Goal: Transaction & Acquisition: Book appointment/travel/reservation

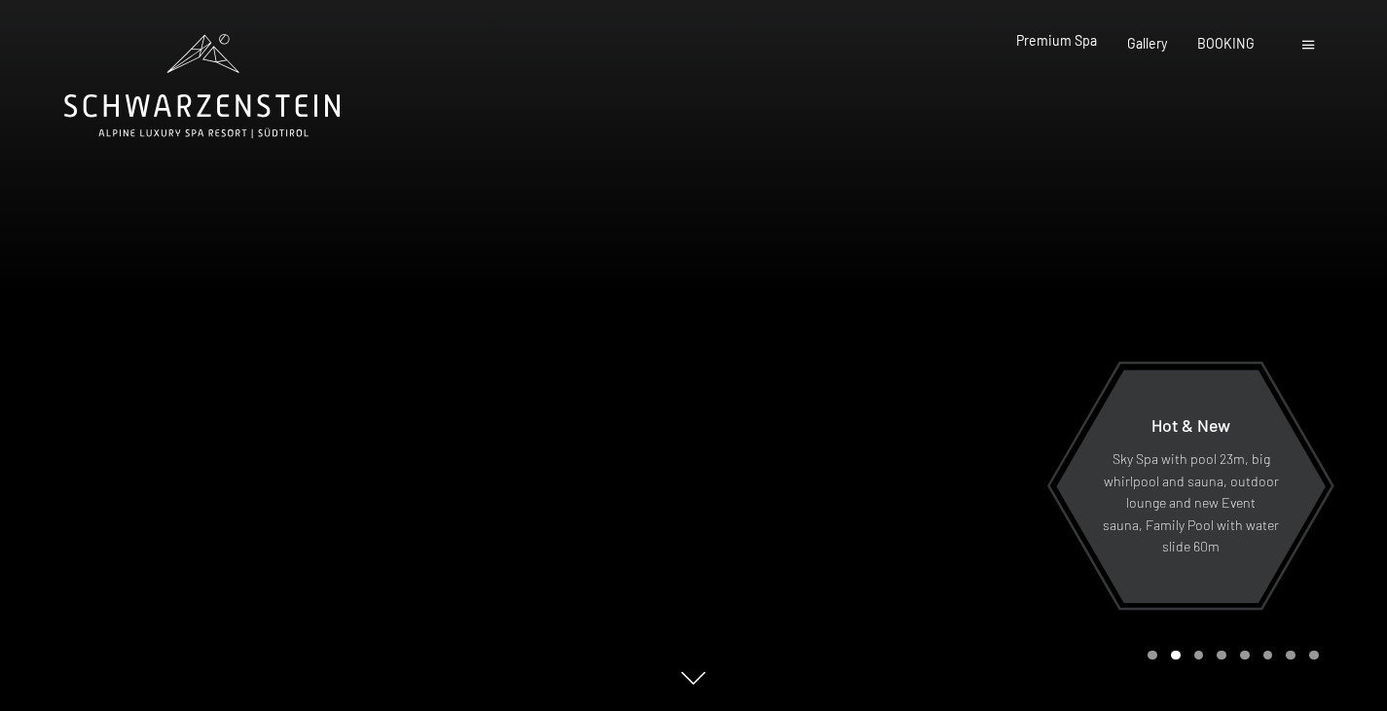
click at [1070, 49] on div "Premium Spa" at bounding box center [1056, 40] width 81 height 19
click at [1071, 35] on span "Premium Spa" at bounding box center [1056, 40] width 81 height 17
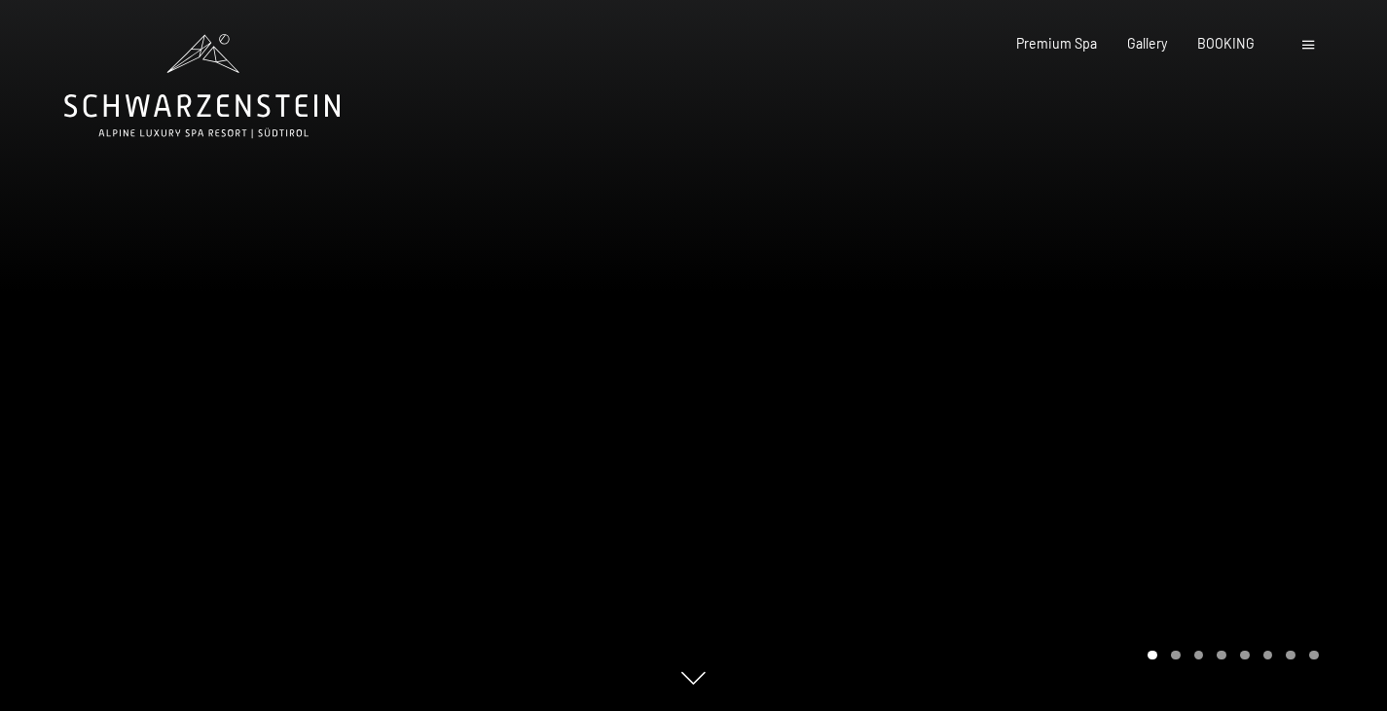
click at [1207, 366] on div at bounding box center [1041, 355] width 694 height 711
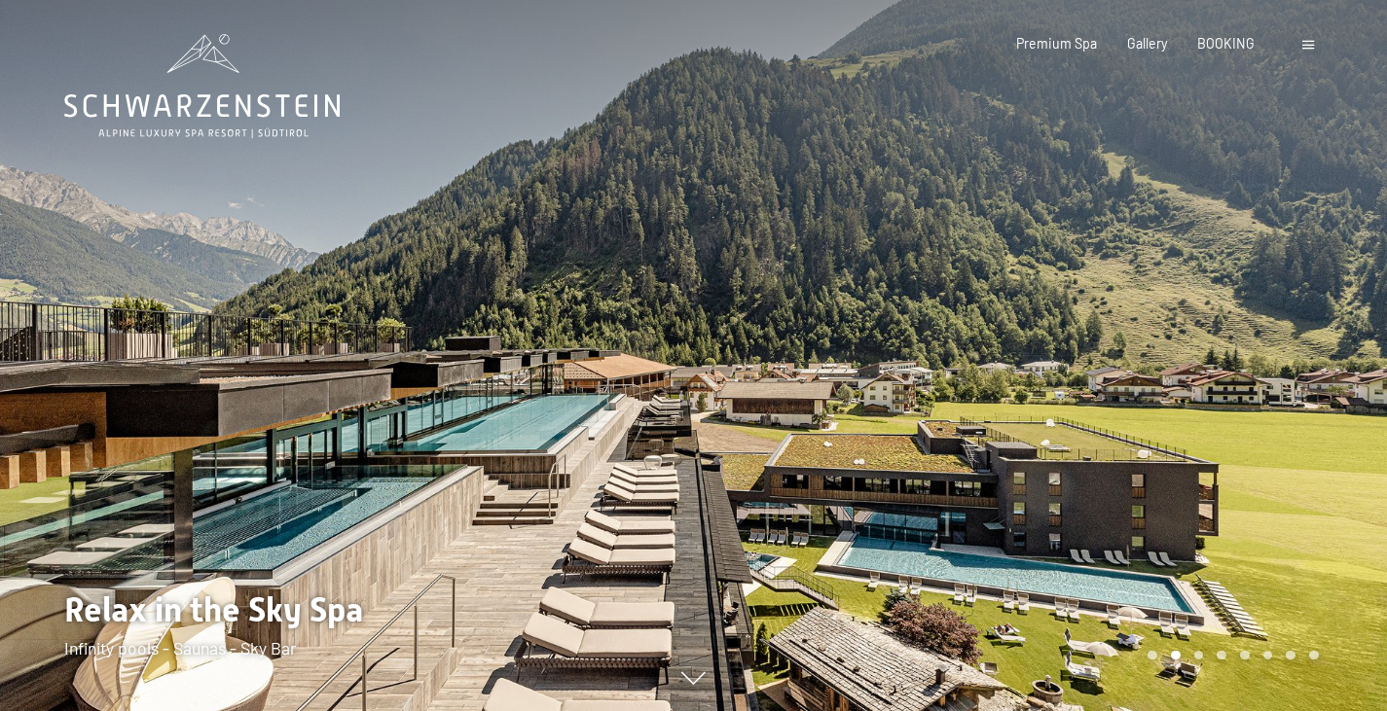
click at [1207, 366] on div at bounding box center [1041, 355] width 694 height 711
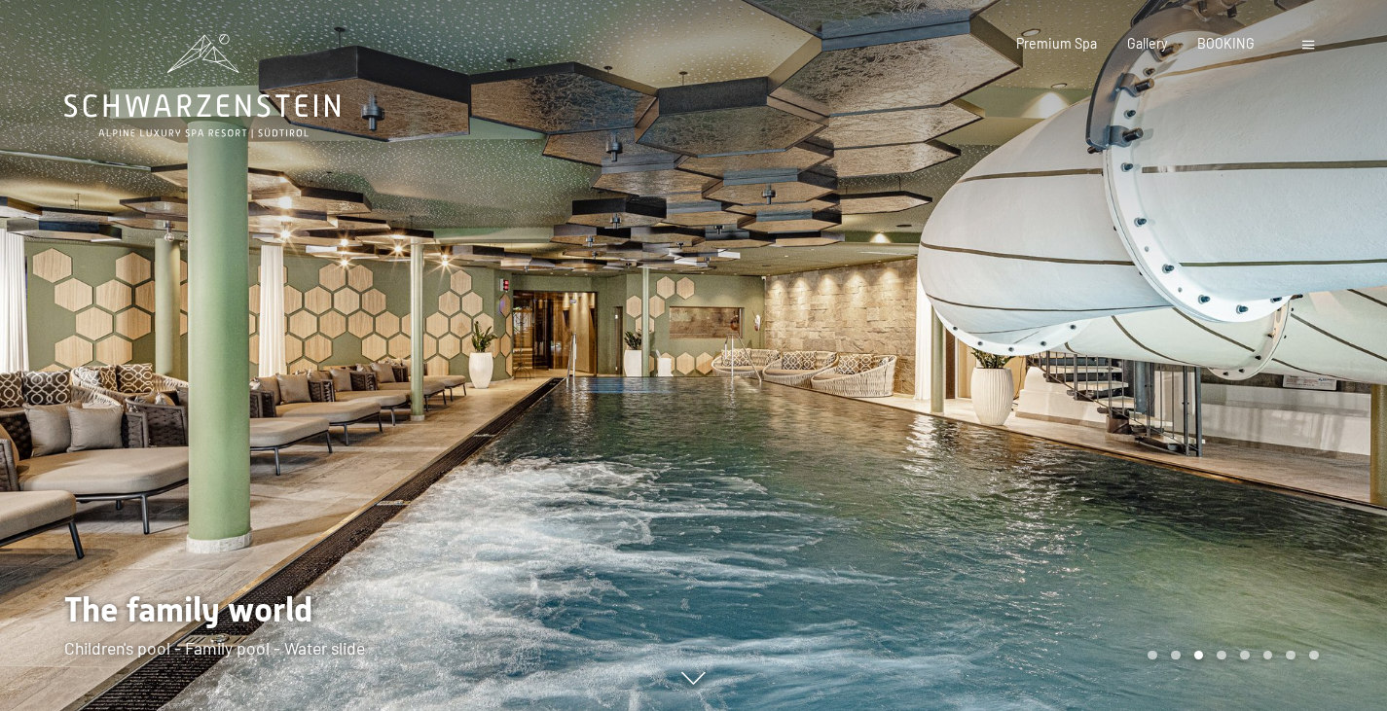
click at [1207, 366] on div at bounding box center [1041, 355] width 694 height 711
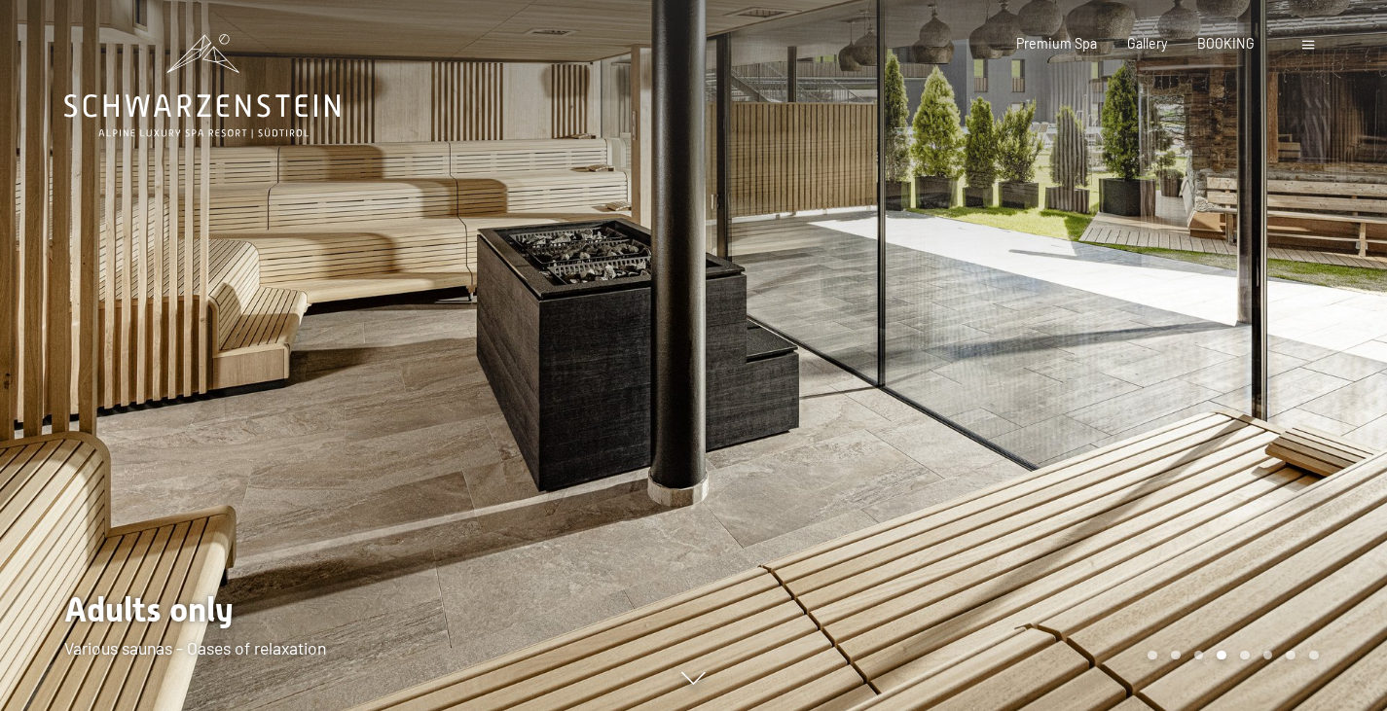
click at [1207, 366] on div at bounding box center [1041, 355] width 694 height 711
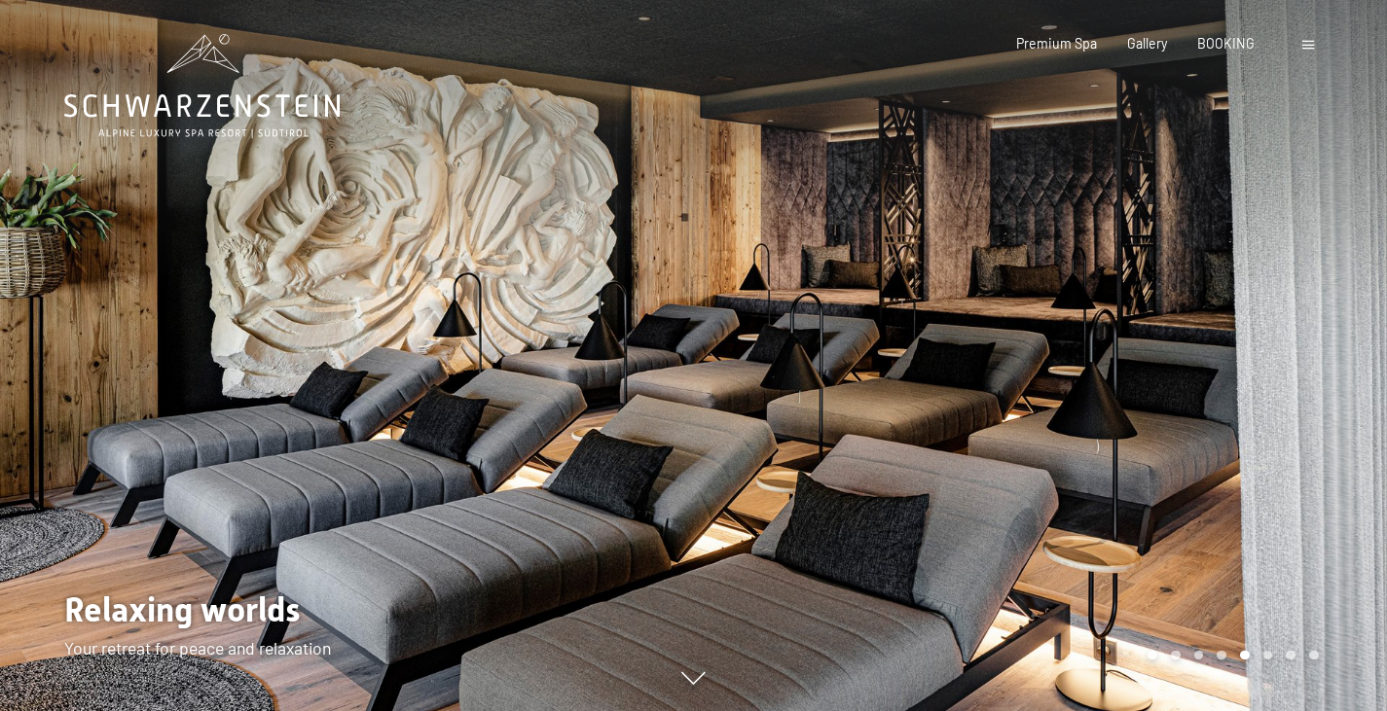
click at [1207, 366] on div at bounding box center [1041, 355] width 694 height 711
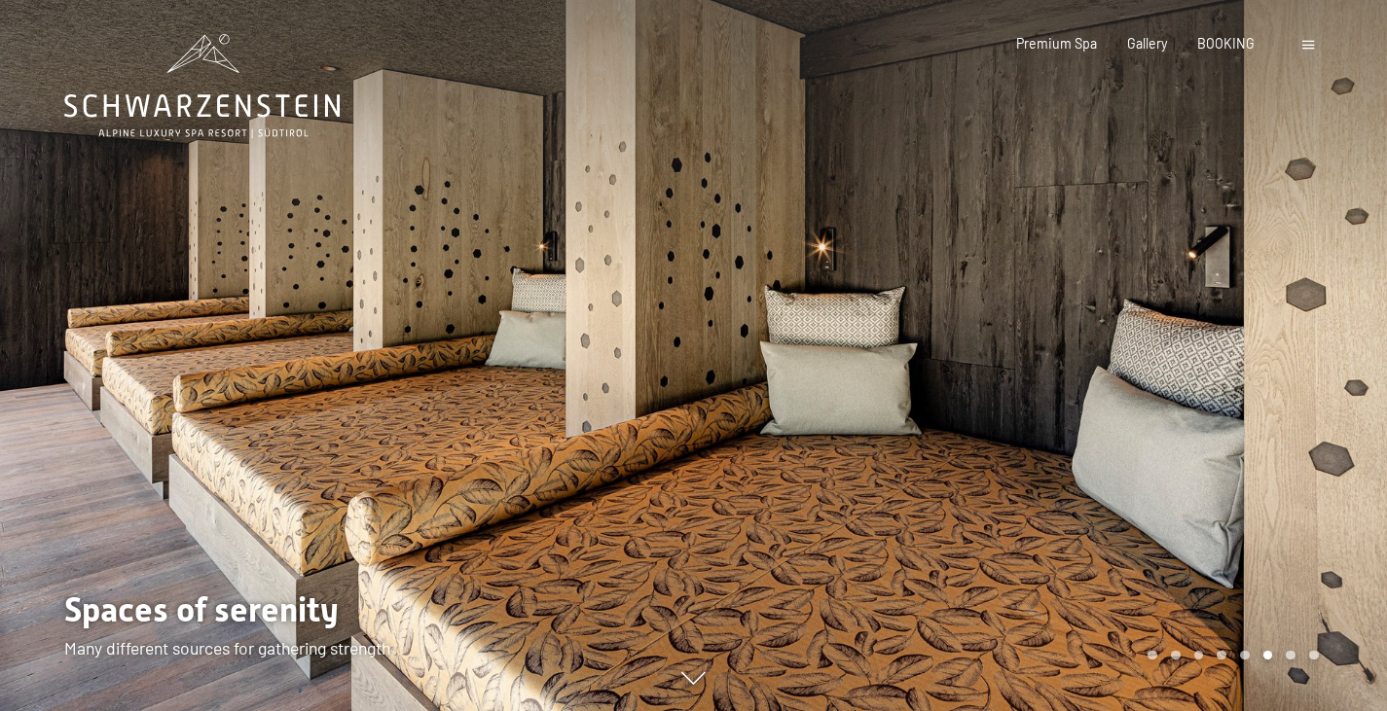
click at [1207, 366] on div at bounding box center [1041, 355] width 694 height 711
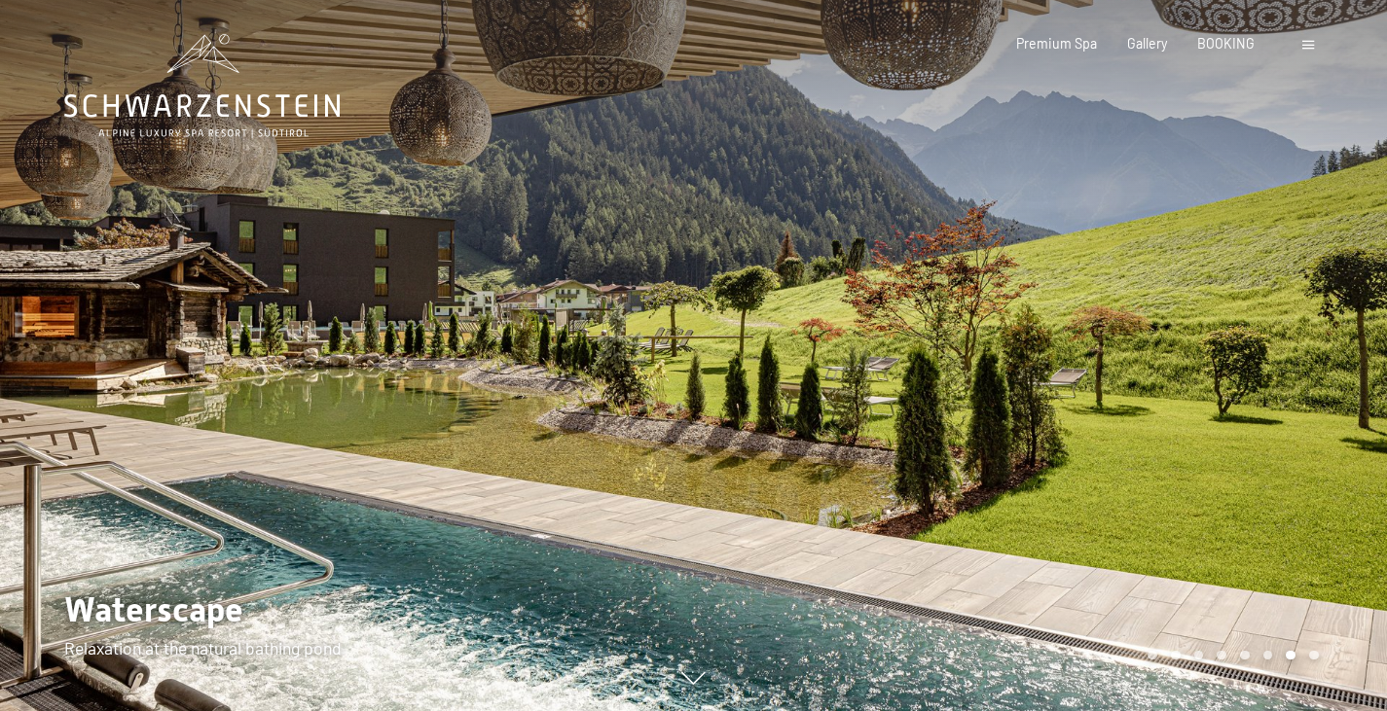
click at [1207, 366] on div at bounding box center [1041, 355] width 694 height 711
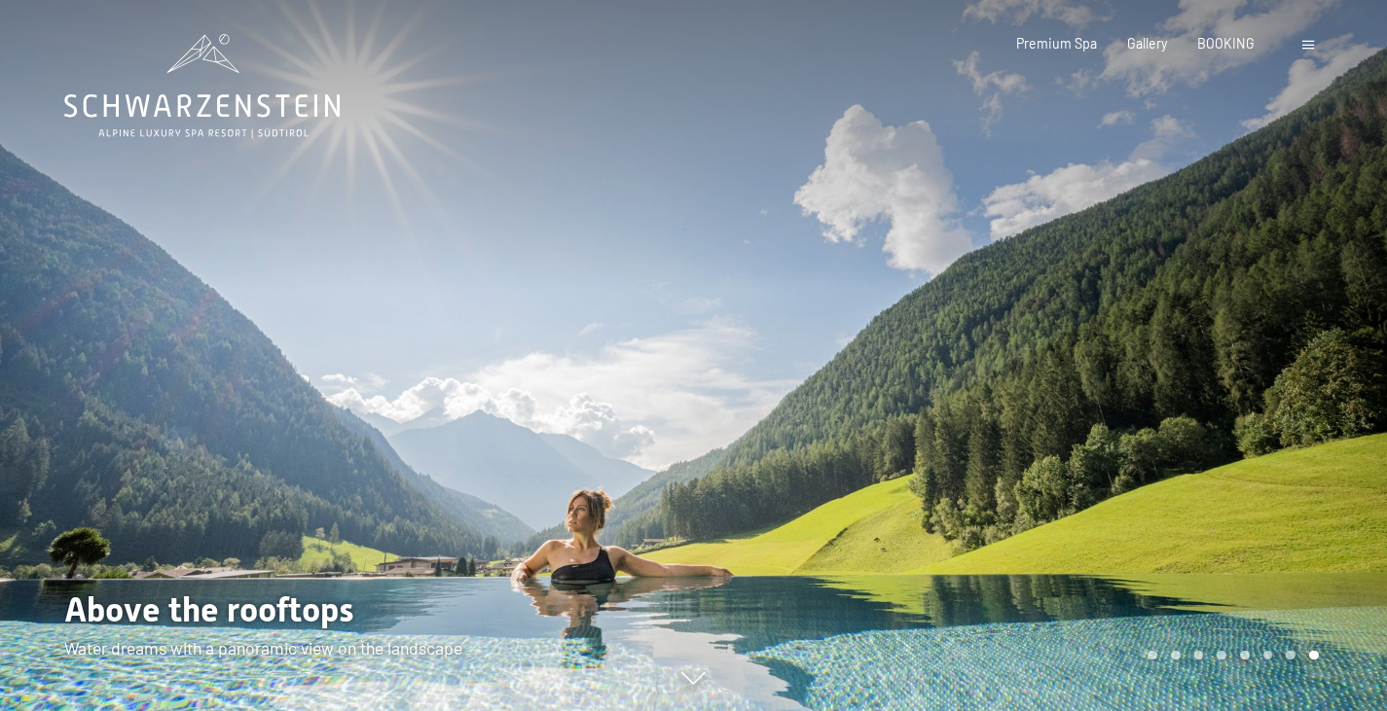
click at [1207, 366] on div at bounding box center [1041, 355] width 694 height 711
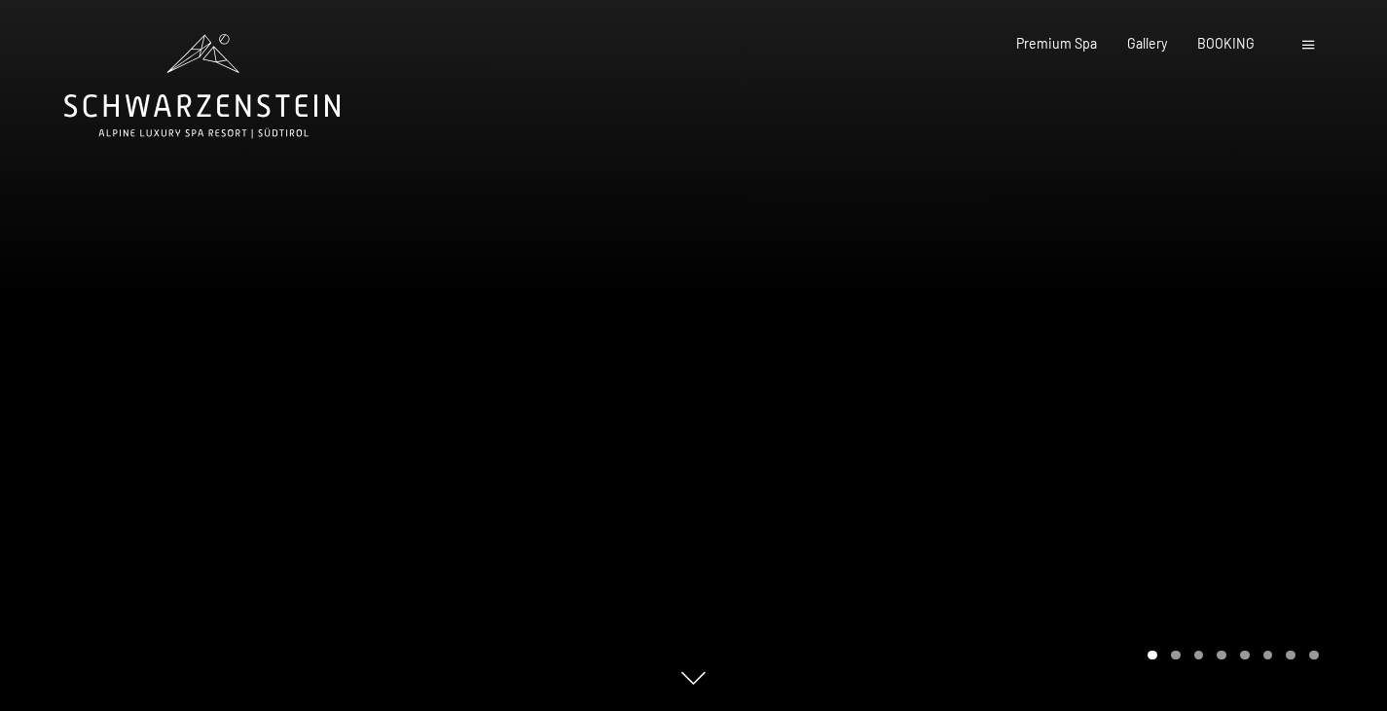
click at [1207, 366] on div at bounding box center [1041, 355] width 694 height 711
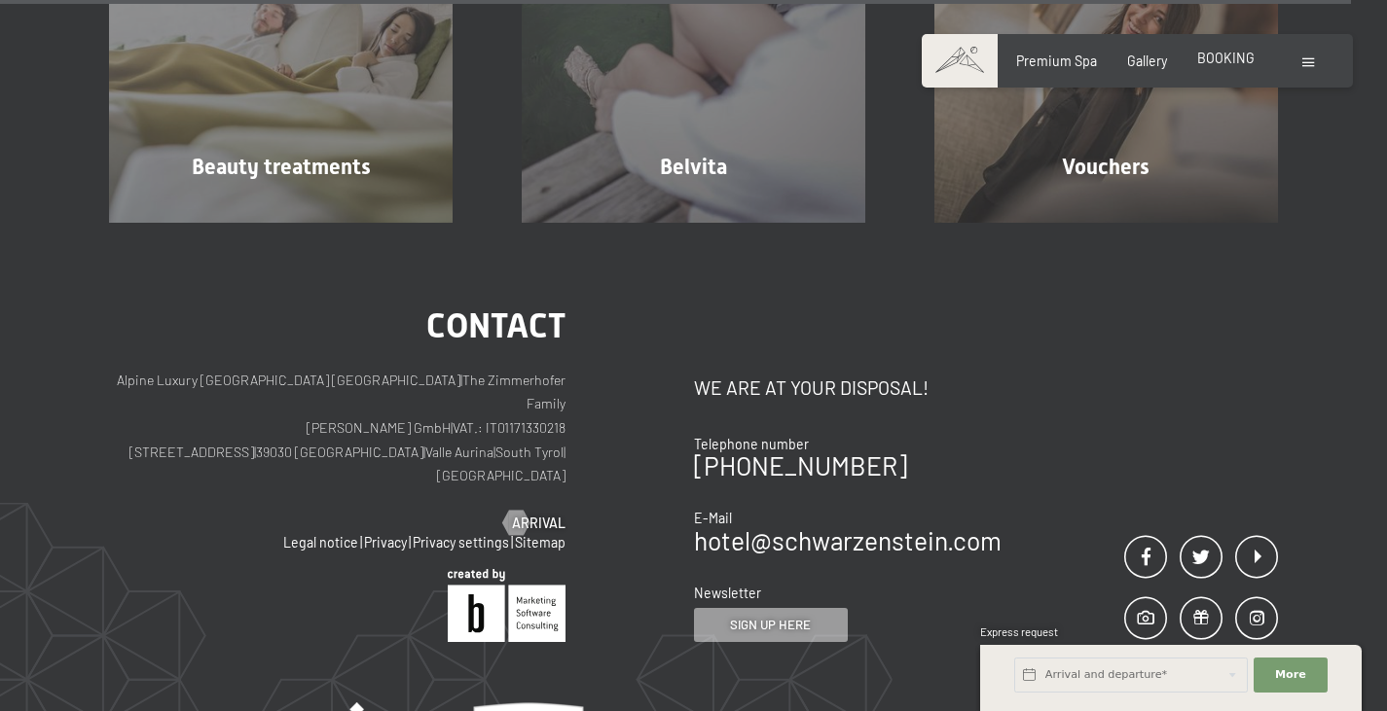
scroll to position [10011, 0]
click at [1303, 60] on span at bounding box center [1308, 62] width 12 height 9
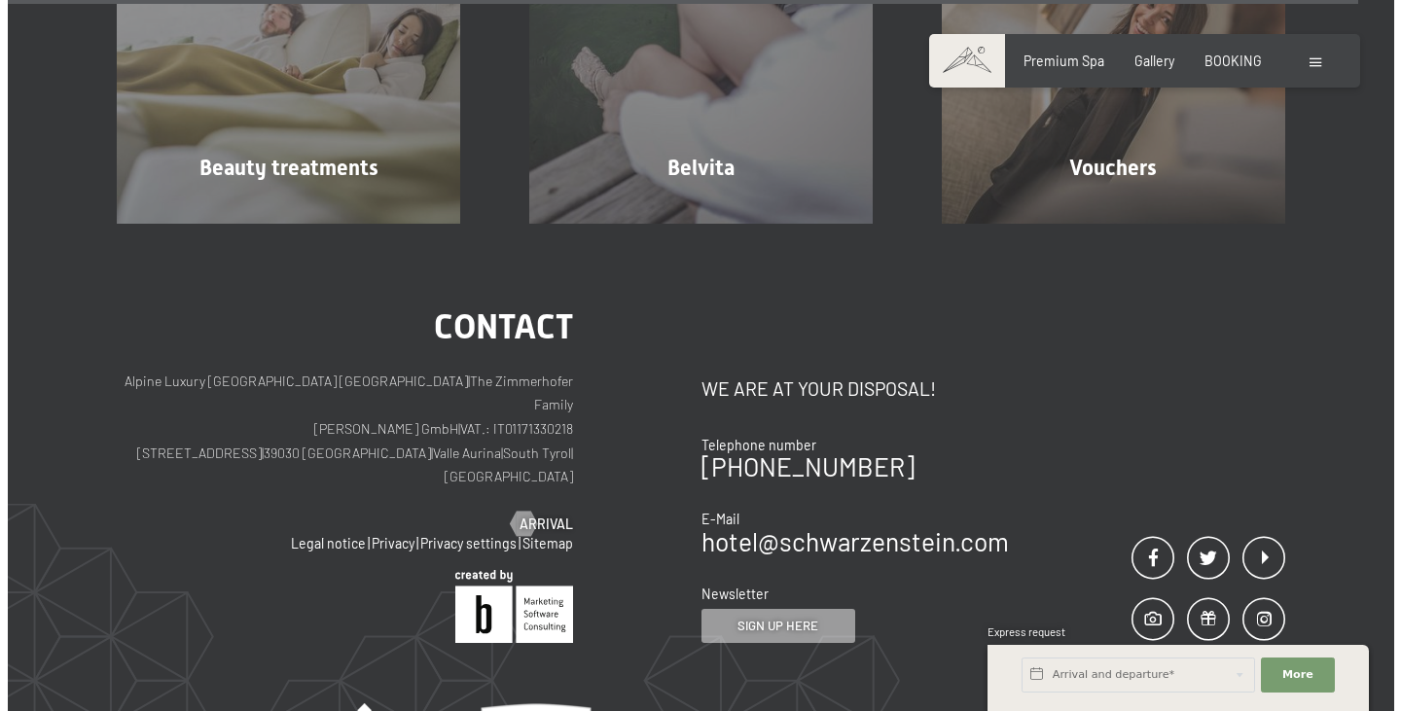
scroll to position [10022, 0]
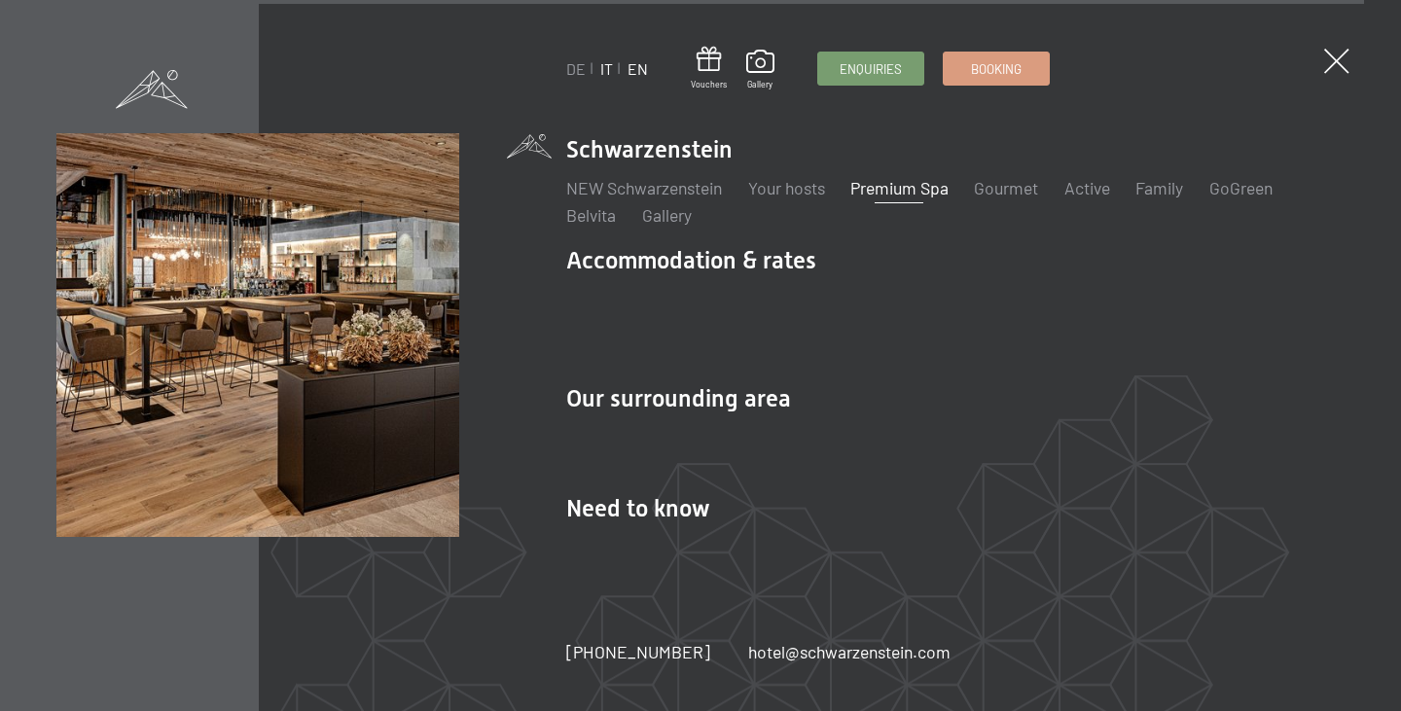
click at [602, 71] on link "IT" at bounding box center [606, 68] width 13 height 18
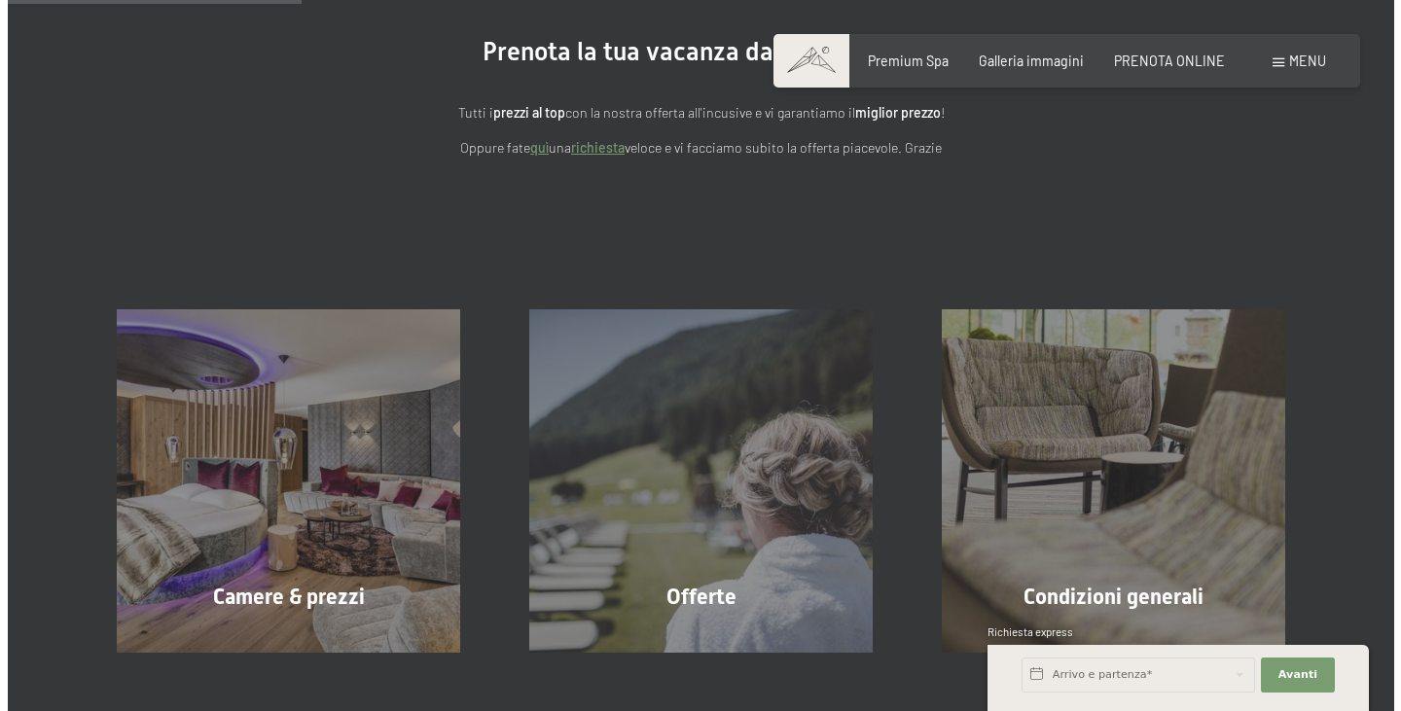
scroll to position [192, 0]
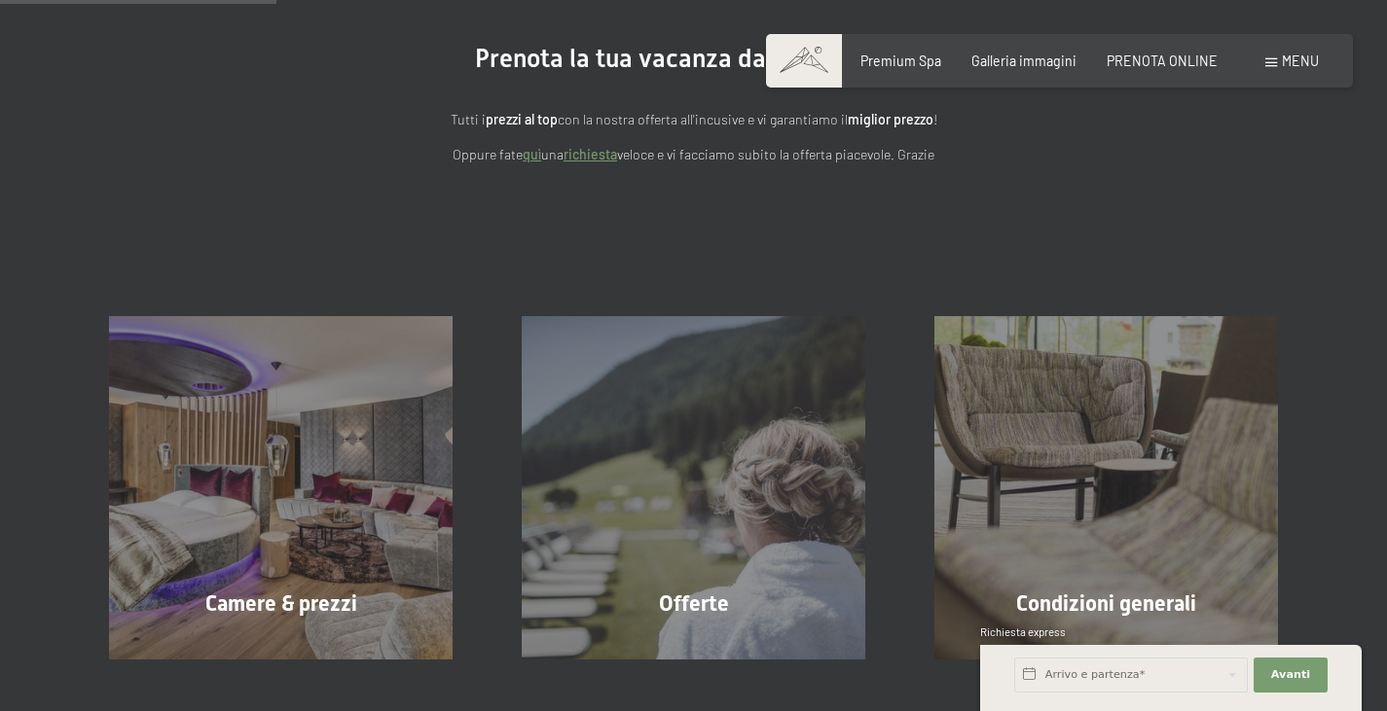
click at [1277, 64] on div "Menu" at bounding box center [1292, 61] width 54 height 19
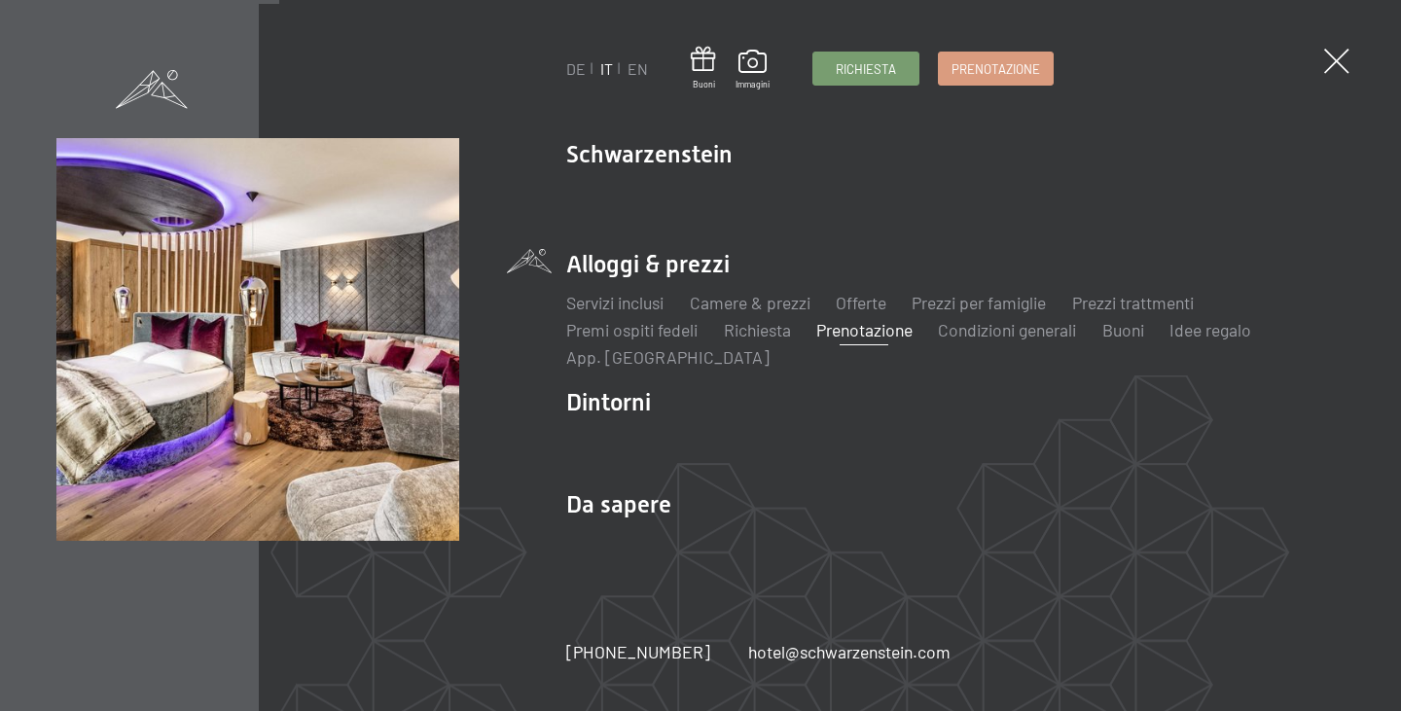
scroll to position [0, 0]
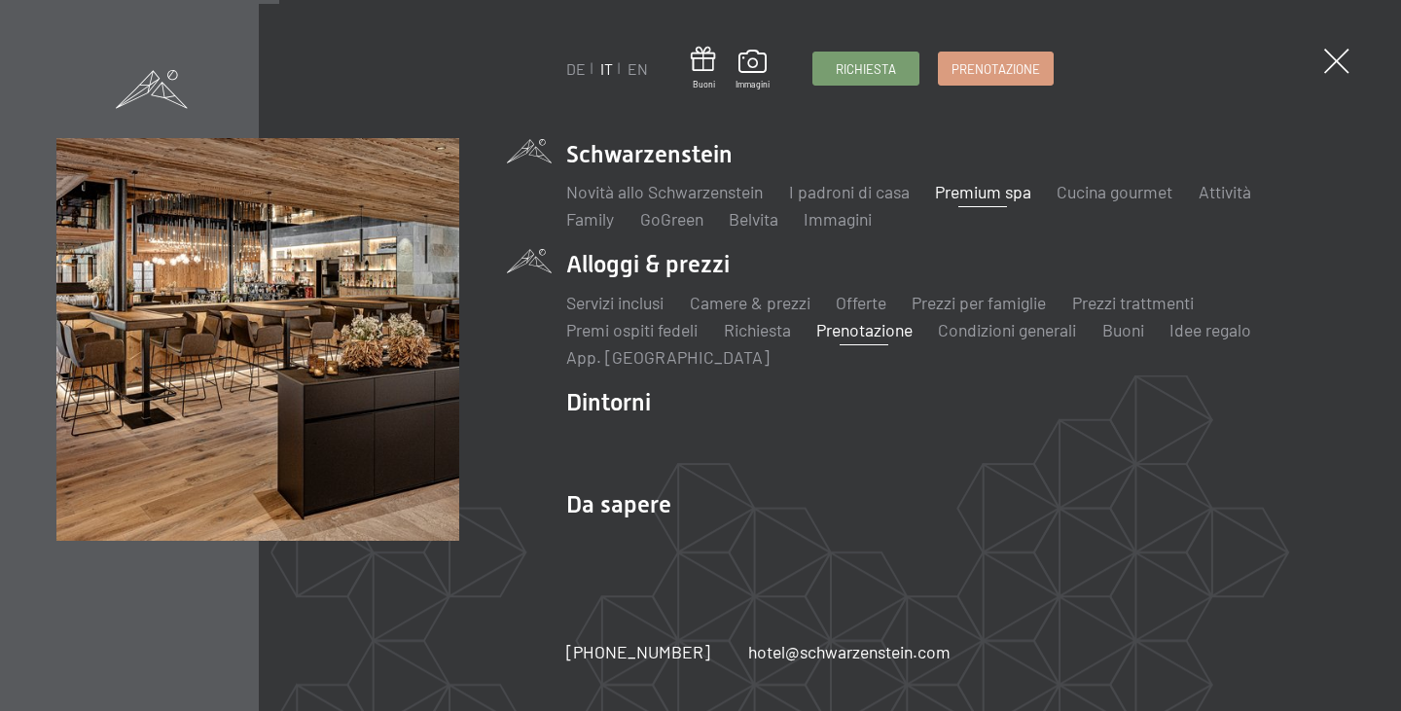
click at [1020, 194] on link "Premium spa" at bounding box center [983, 191] width 96 height 21
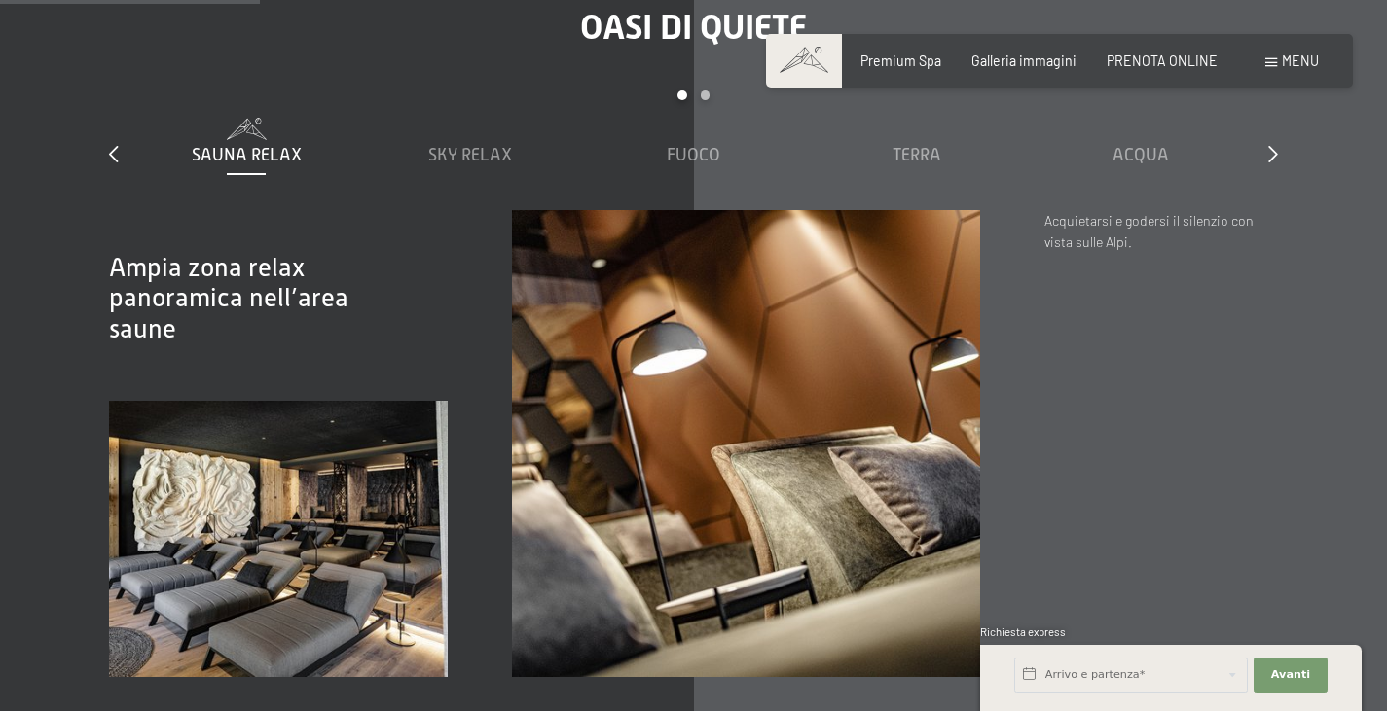
scroll to position [2273, 0]
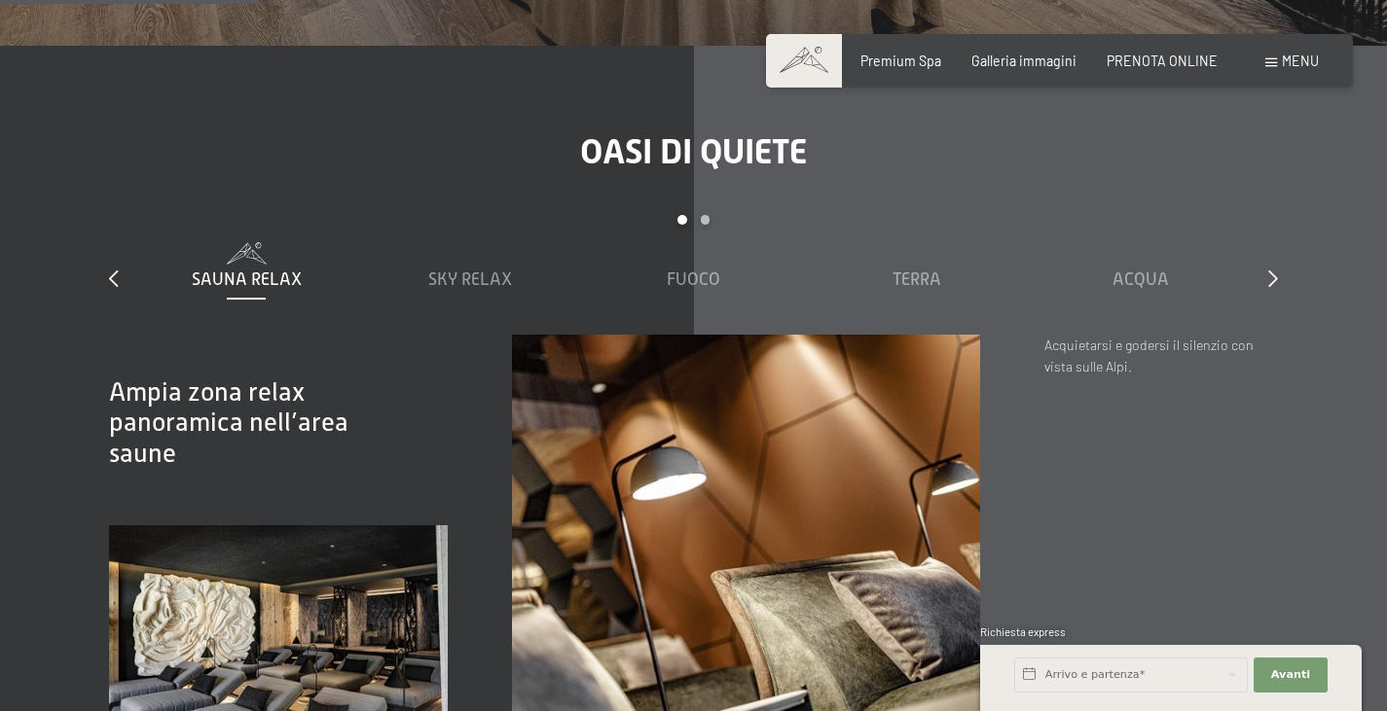
click at [1265, 256] on div "slide 1 to 5 of 7 Sauna relax Sky Relax Fuoco Terra Acqua Aria Settimo Cielo" at bounding box center [693, 274] width 1169 height 119
click at [1268, 270] on icon at bounding box center [1273, 279] width 10 height 18
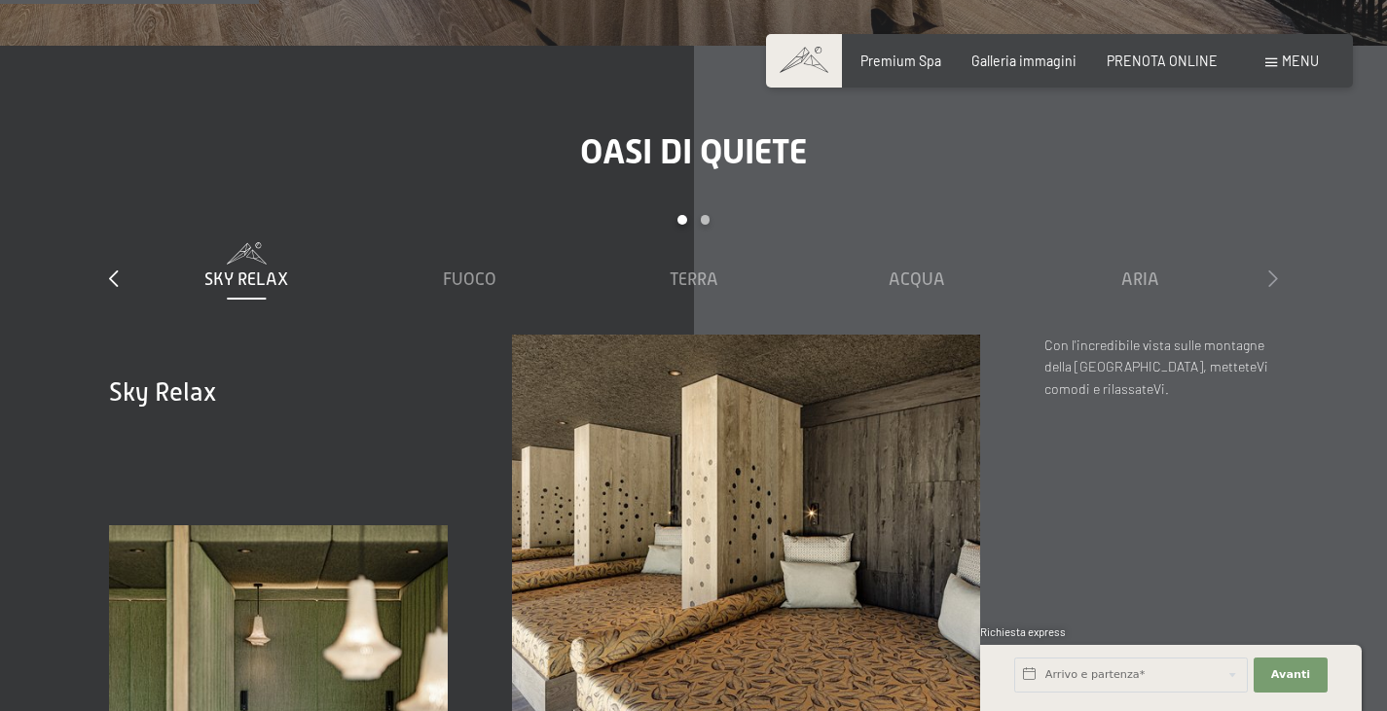
click at [1268, 270] on icon at bounding box center [1273, 279] width 10 height 18
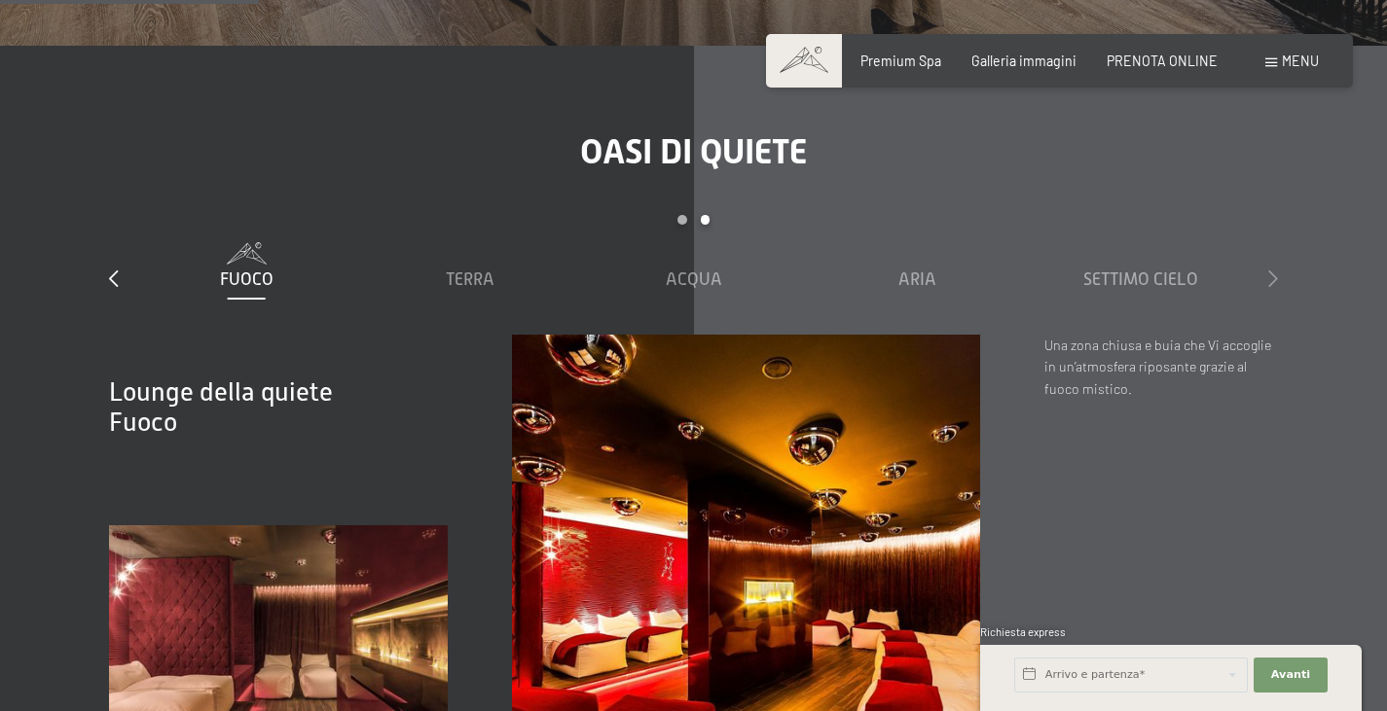
click at [1268, 270] on icon at bounding box center [1273, 279] width 10 height 18
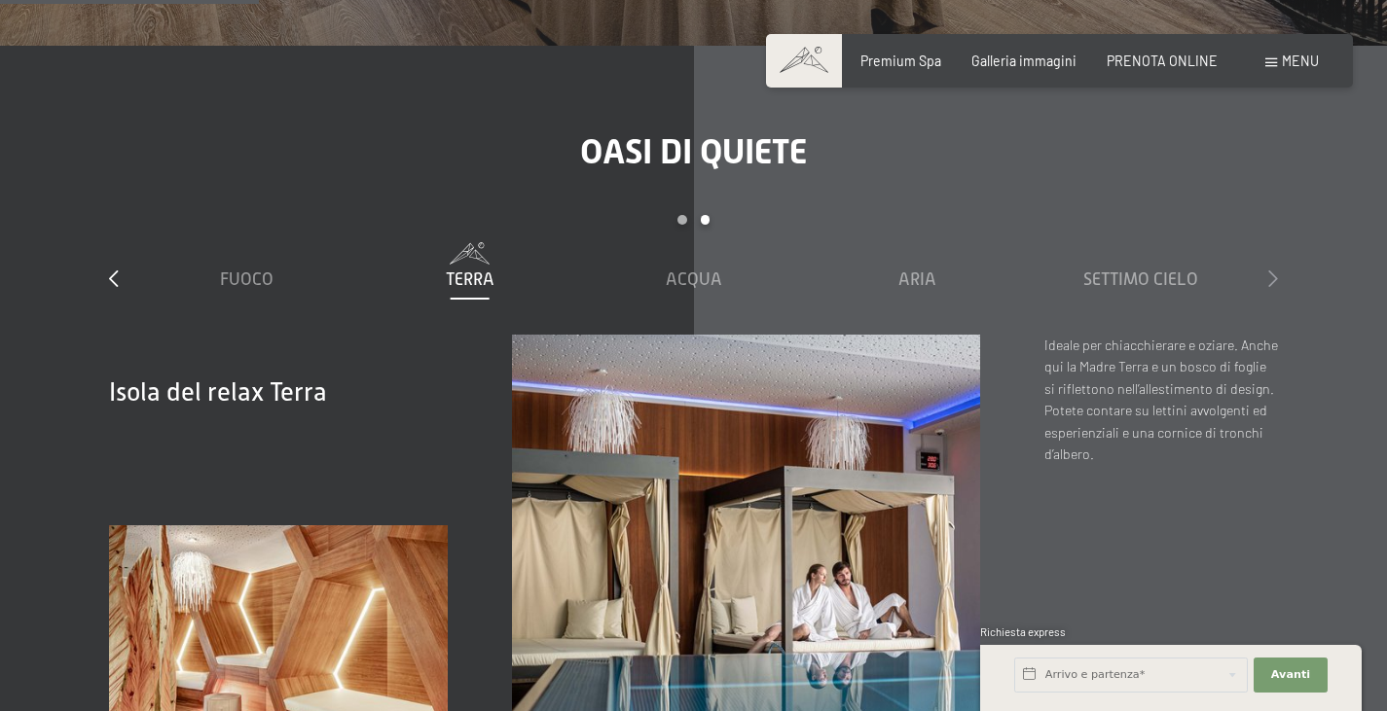
click at [1268, 270] on icon at bounding box center [1273, 279] width 10 height 18
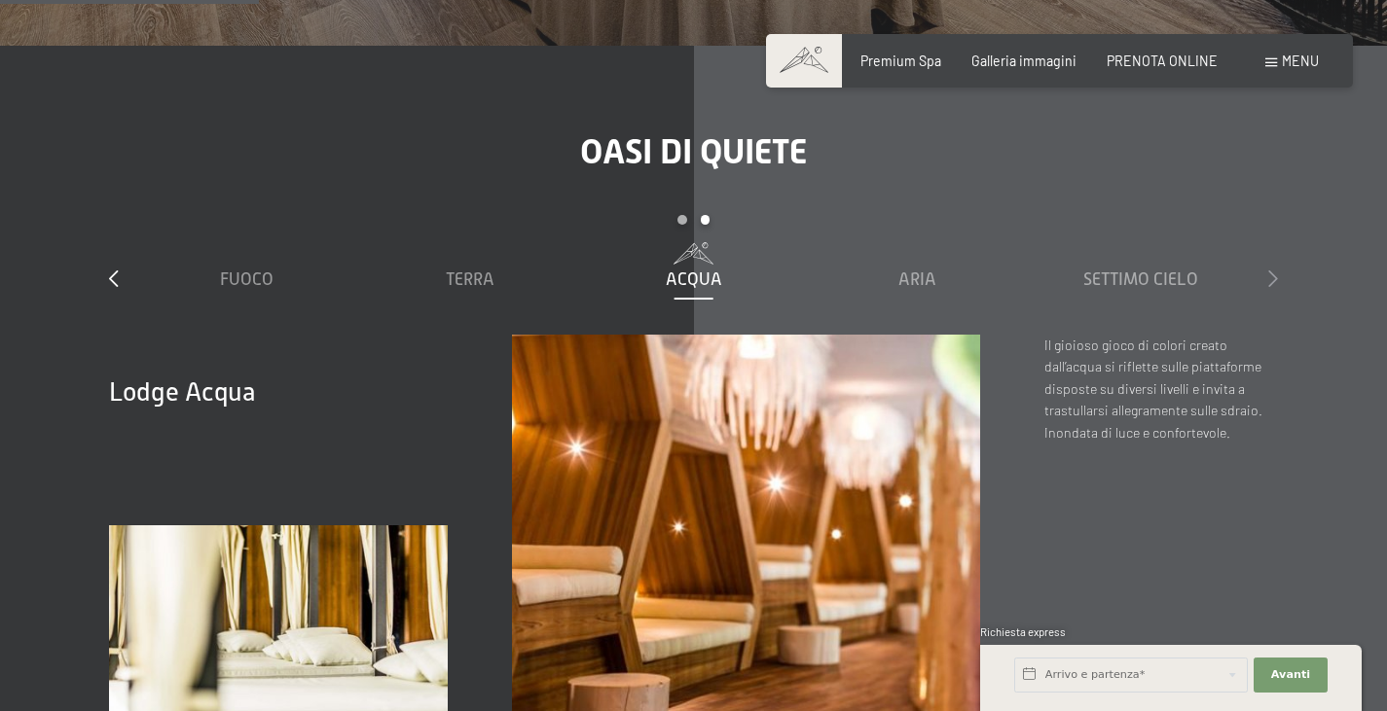
click at [1268, 270] on icon at bounding box center [1273, 279] width 10 height 18
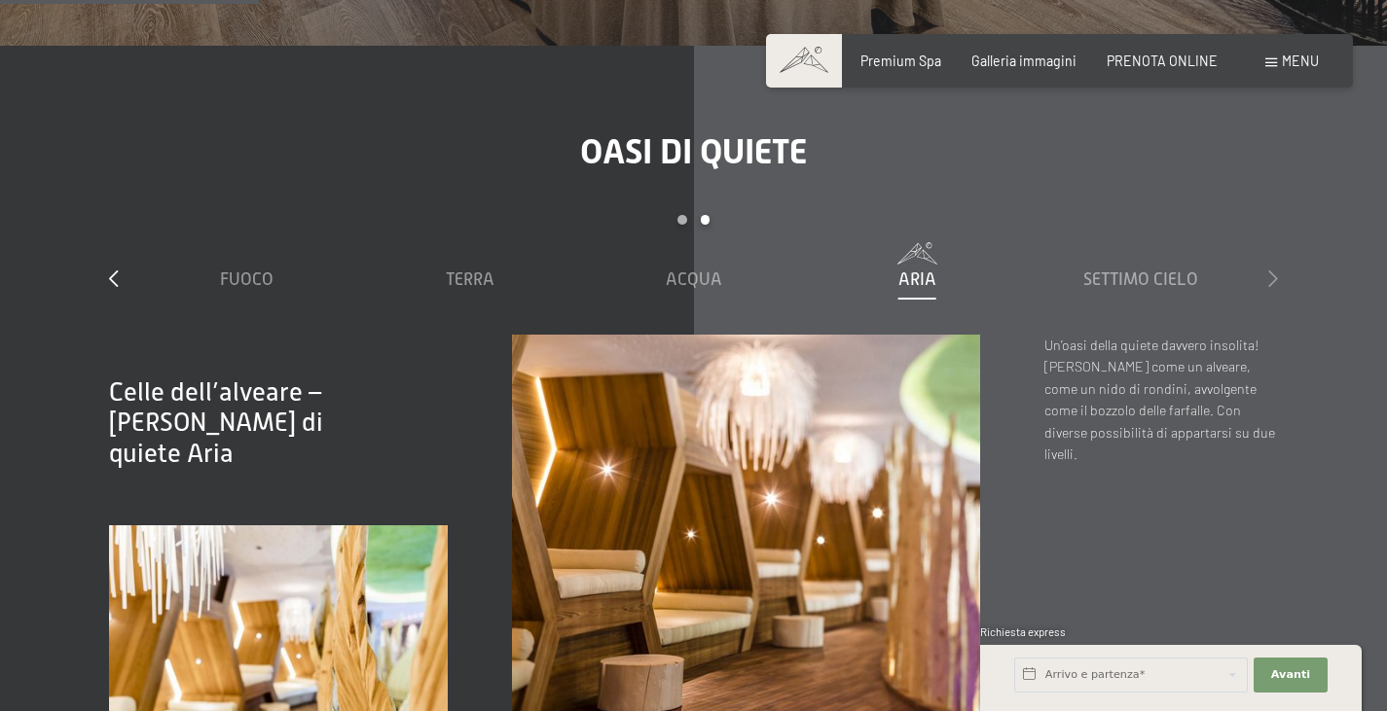
click at [1268, 270] on icon at bounding box center [1273, 279] width 10 height 18
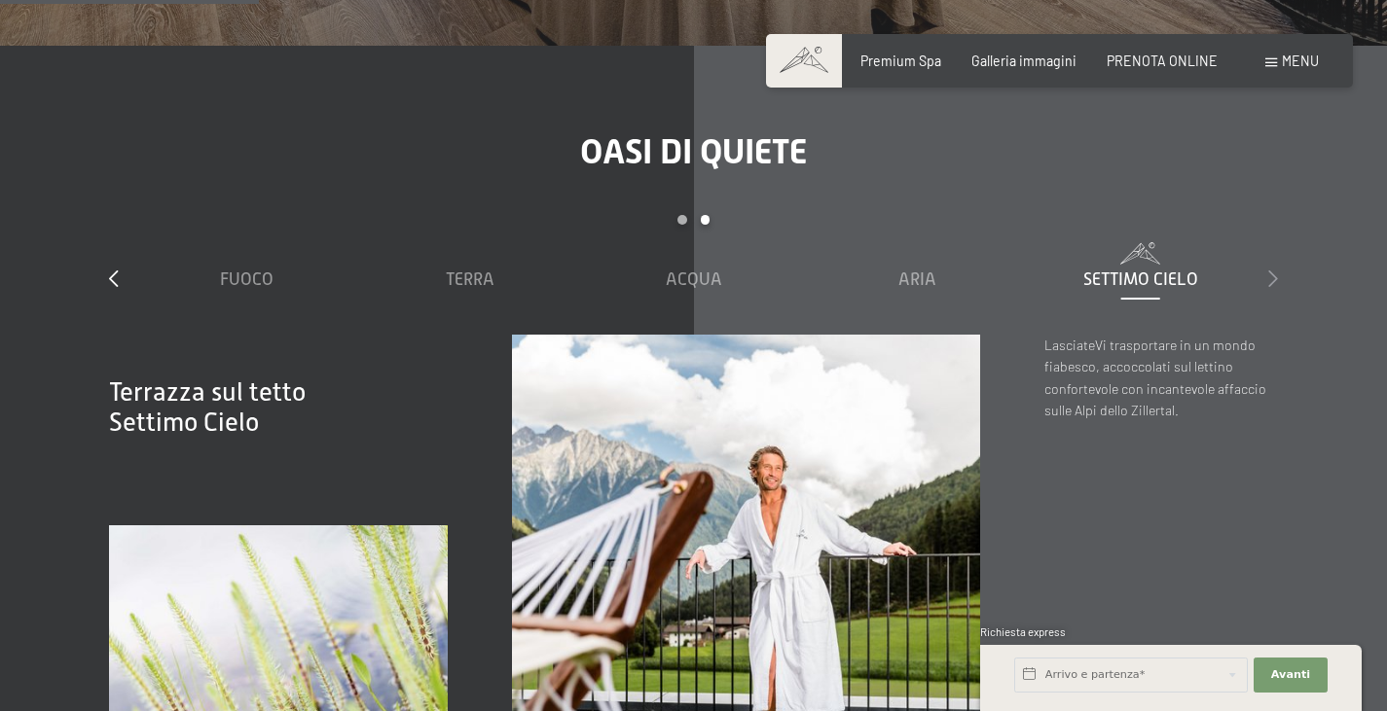
click at [1268, 270] on icon at bounding box center [1273, 279] width 10 height 18
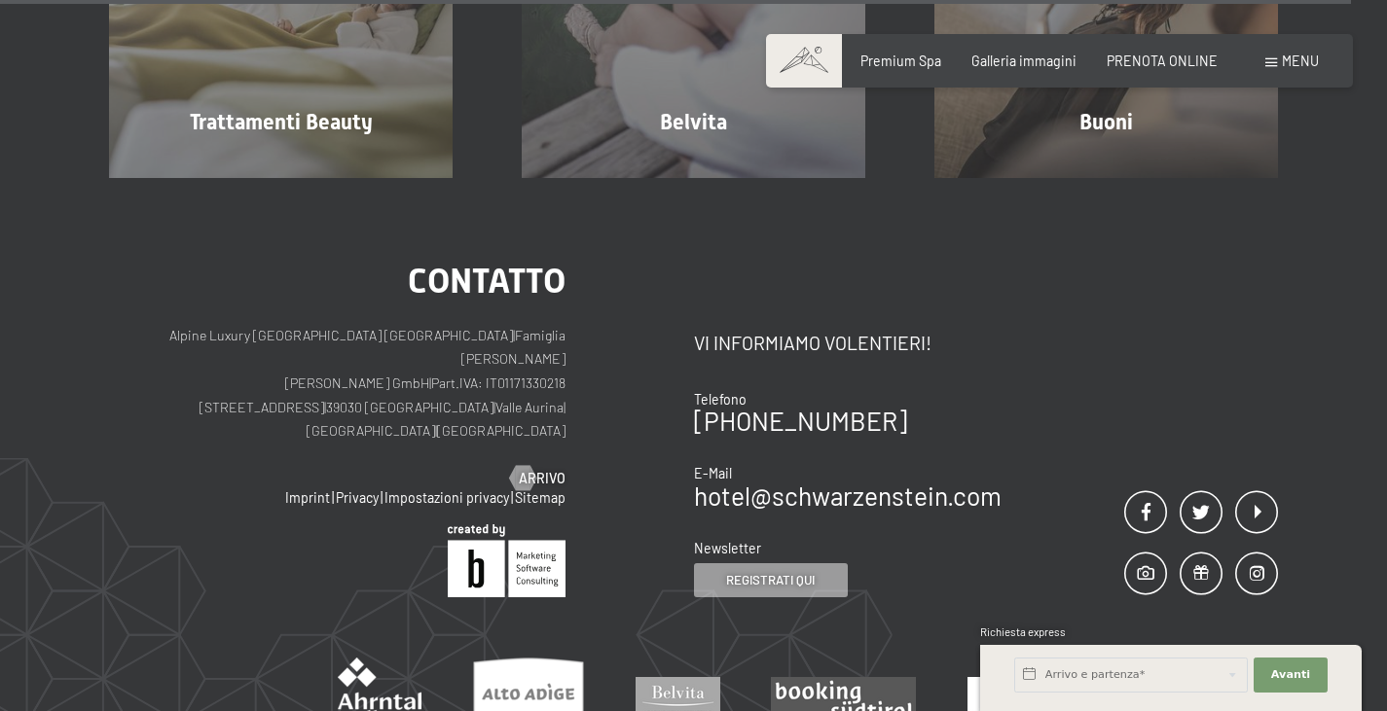
scroll to position [0, 0]
click at [1130, 56] on span "PRENOTA ONLINE" at bounding box center [1162, 58] width 111 height 17
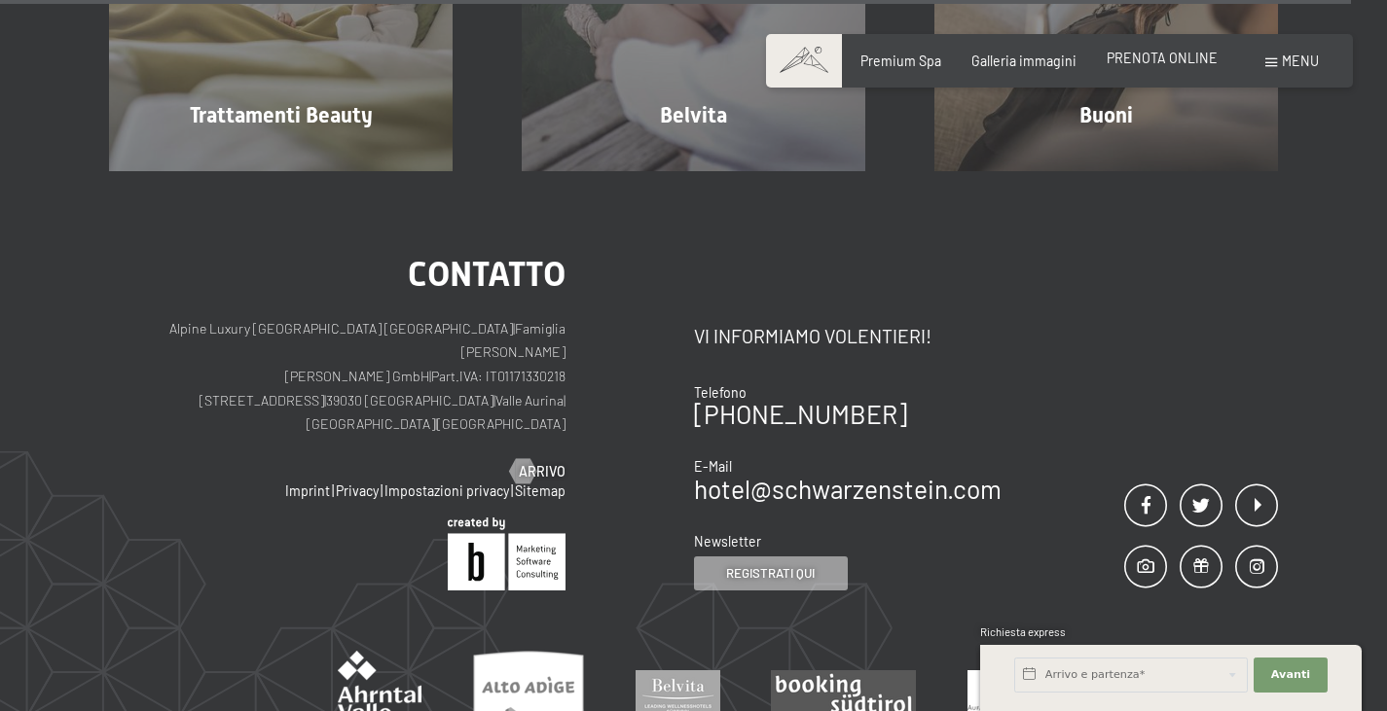
scroll to position [10065, 0]
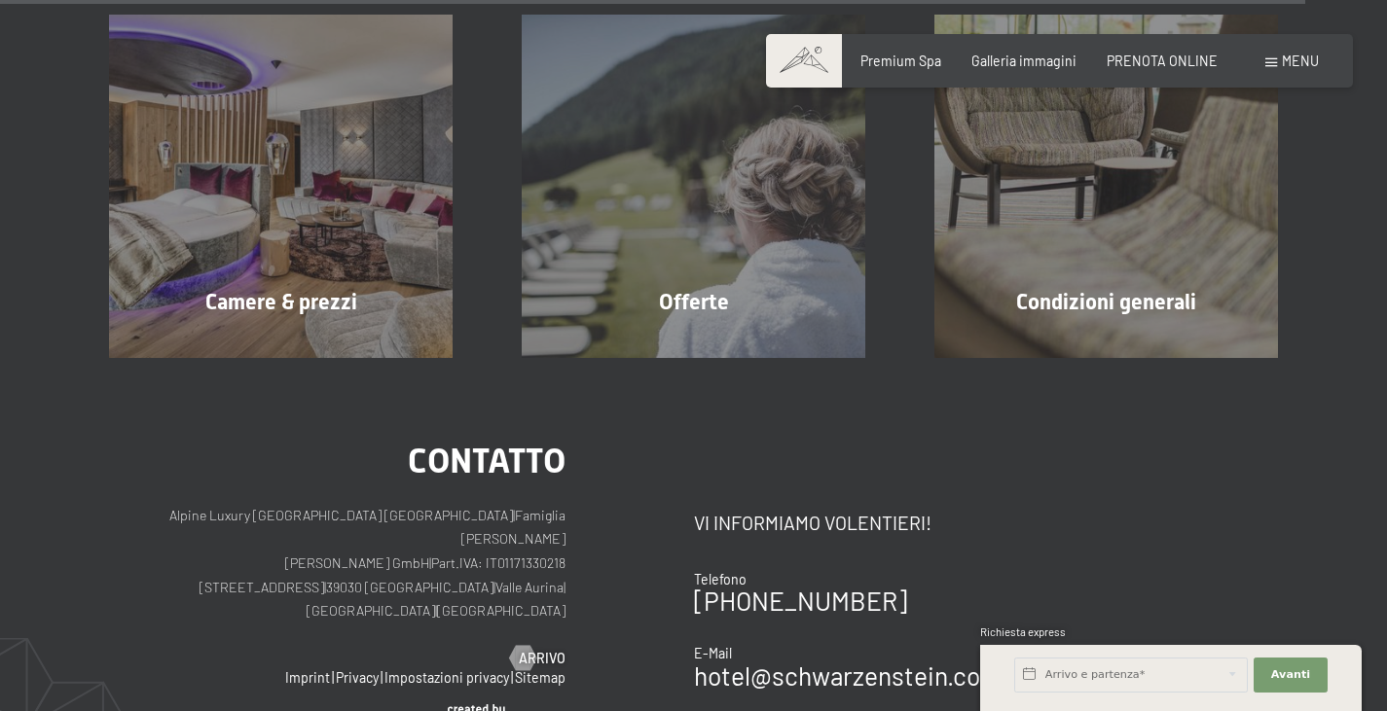
scroll to position [6306, 0]
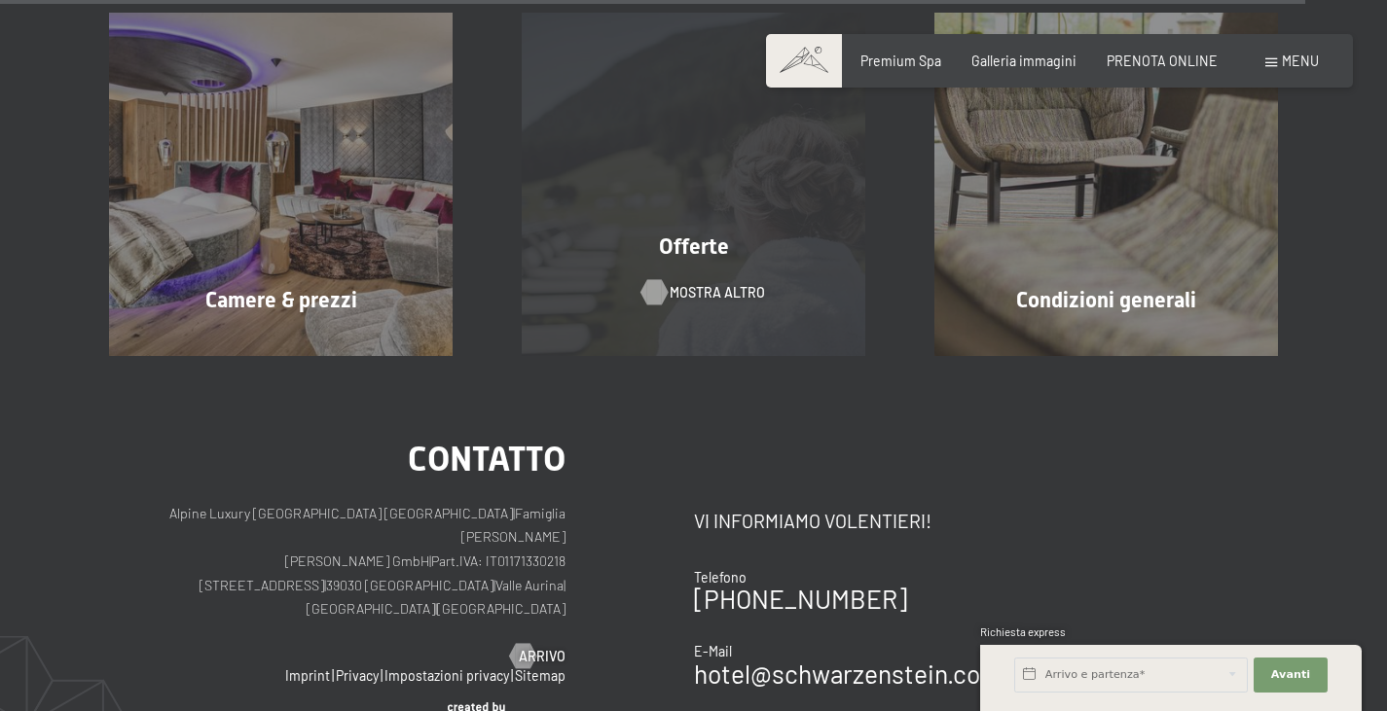
click at [716, 283] on span "mostra altro" at bounding box center [717, 292] width 95 height 19
